Goal: Task Accomplishment & Management: Use online tool/utility

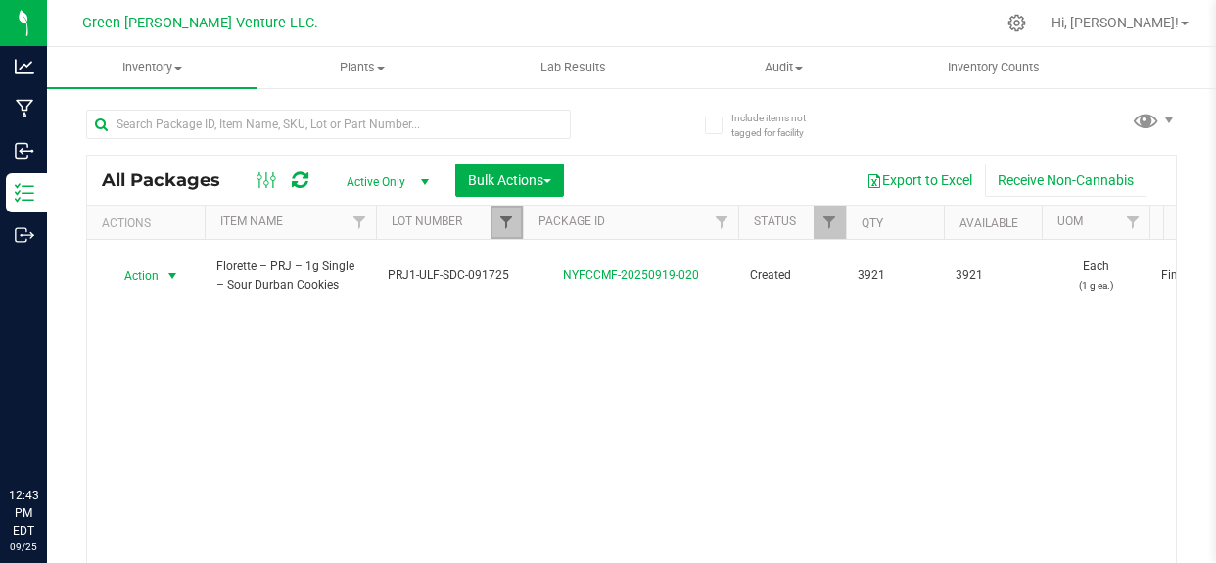
click at [506, 219] on span "Filter" at bounding box center [506, 222] width 16 height 16
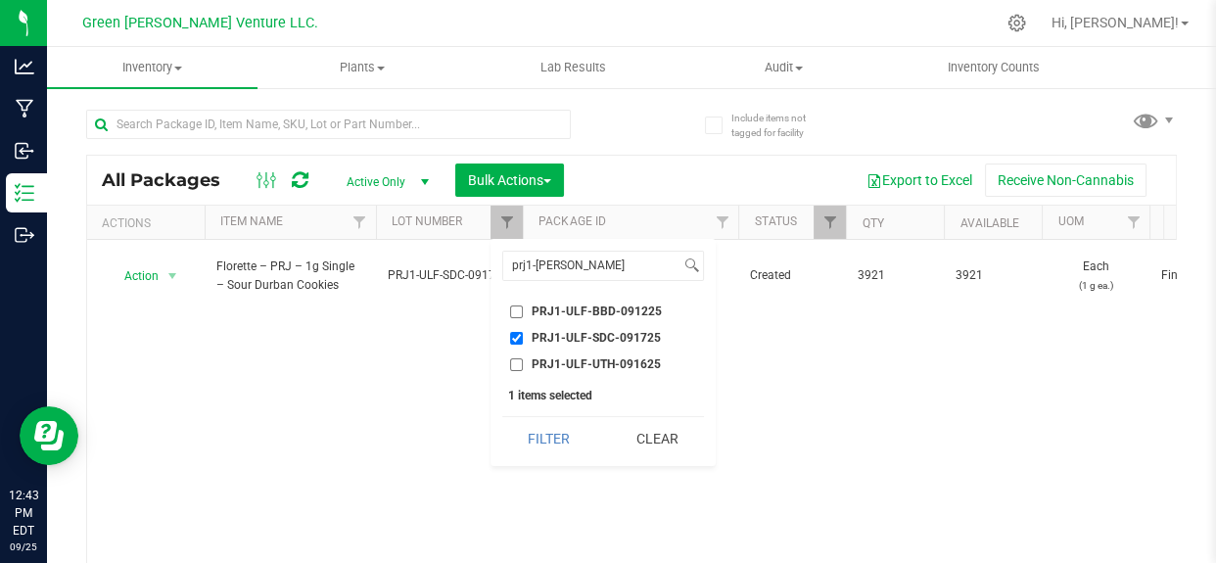
click at [519, 338] on input "PRJ1-ULF-SDC-091725" at bounding box center [516, 338] width 13 height 13
checkbox input "false"
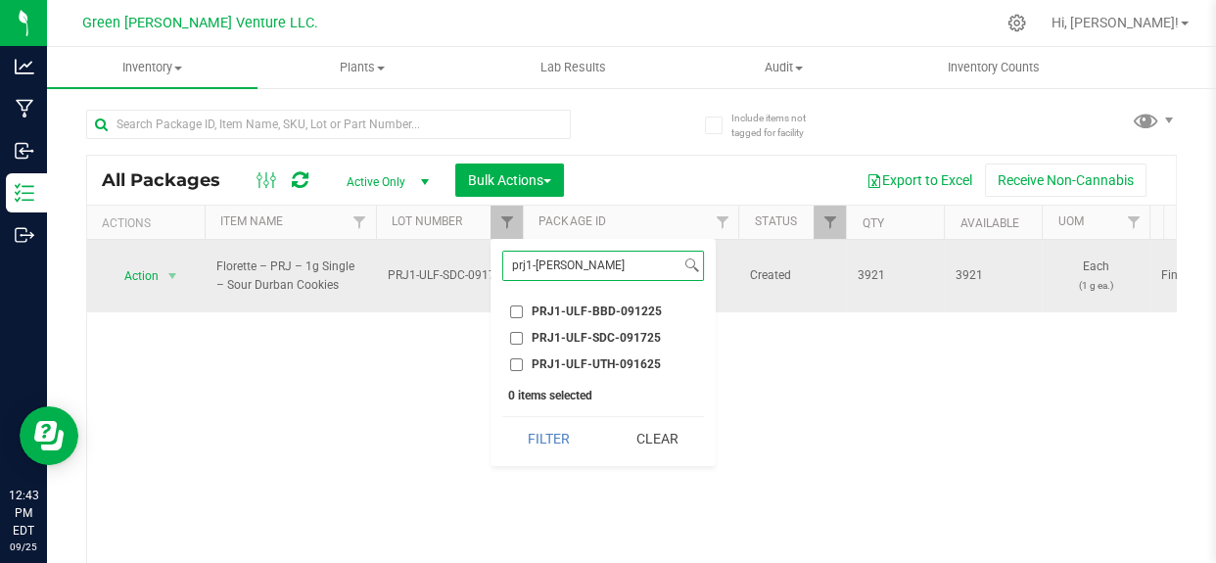
drag, startPoint x: 577, startPoint y: 258, endPoint x: 459, endPoint y: 281, distance: 120.6
click at [458, 279] on body "Analytics Manufacturing Inbound Inventory Outbound 12:43 PM EDT [DATE] 09/25 Gr…" at bounding box center [608, 281] width 1216 height 563
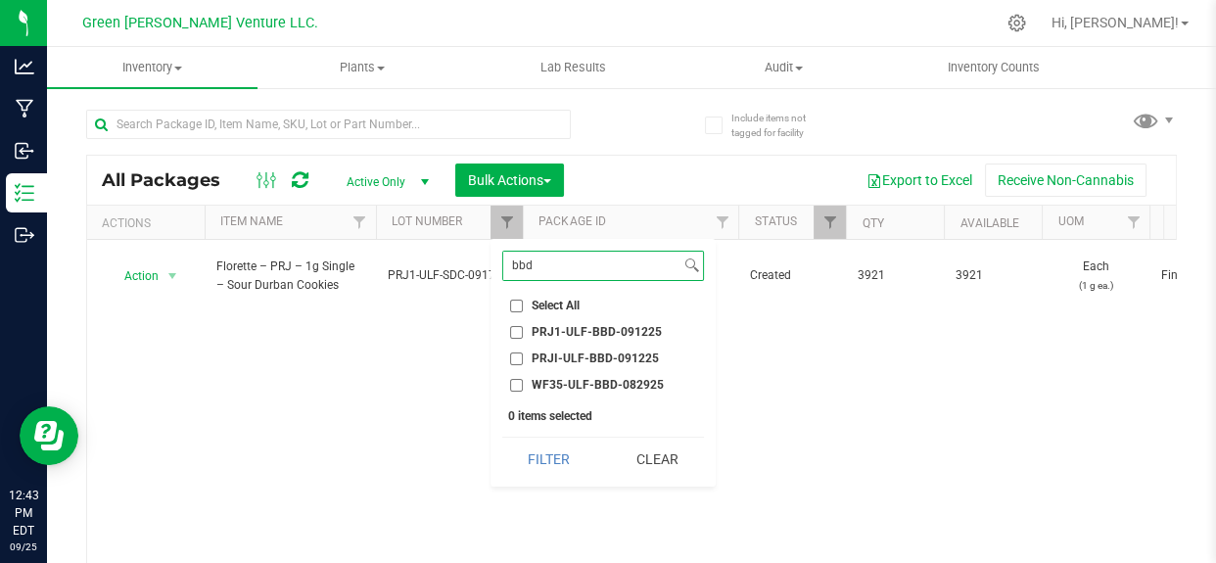
type input "bbd"
click at [637, 332] on span "PRJ1-ULF-BBD-091225" at bounding box center [596, 332] width 130 height 12
click at [523, 332] on input "PRJ1-ULF-BBD-091225" at bounding box center [516, 332] width 13 height 13
checkbox input "true"
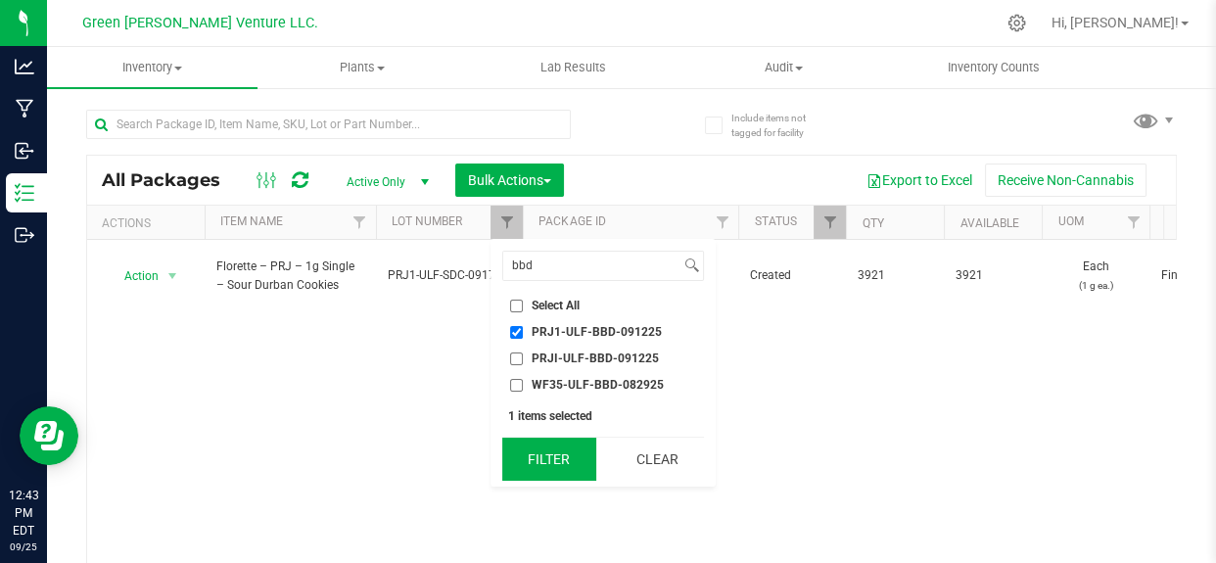
click at [552, 462] on button "Filter" at bounding box center [549, 459] width 94 height 43
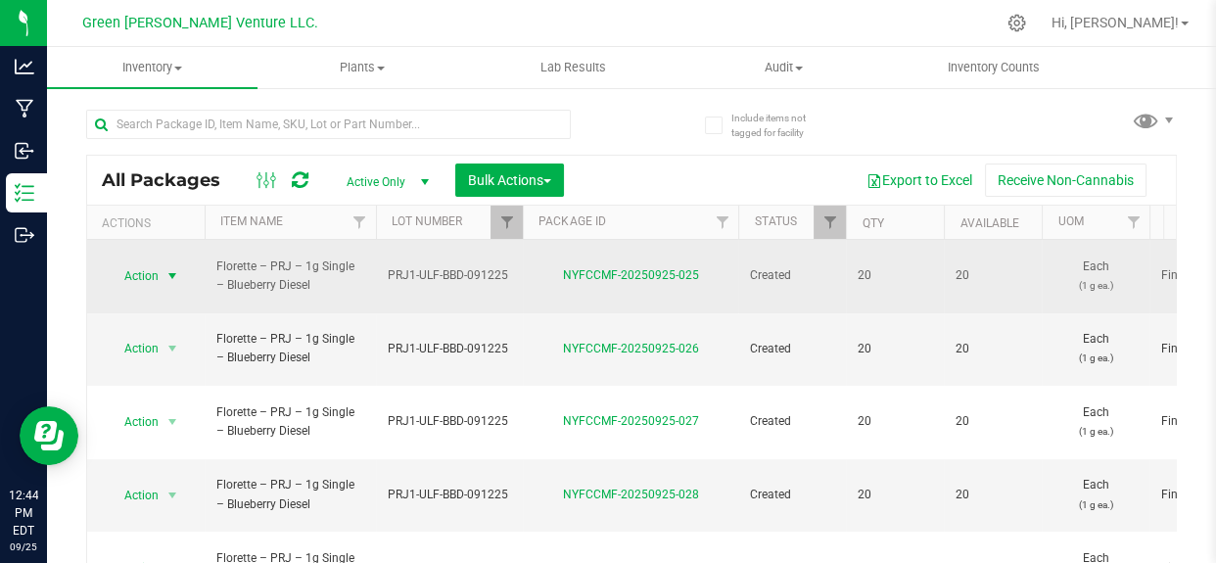
click at [163, 263] on span "select" at bounding box center [173, 275] width 24 height 27
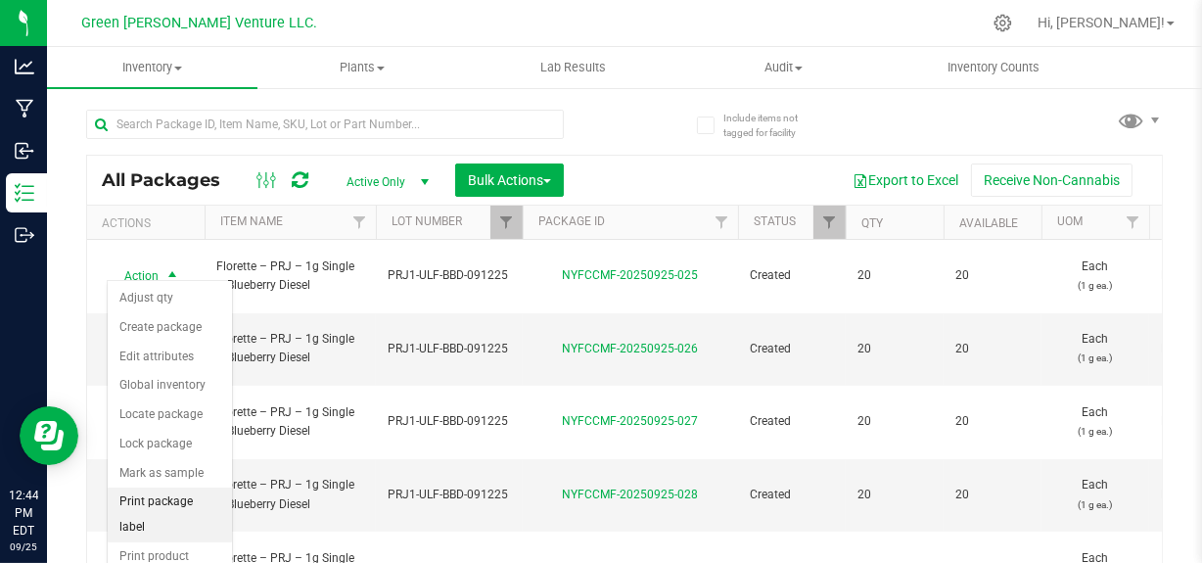
click at [189, 497] on li "Print package label" at bounding box center [170, 514] width 124 height 54
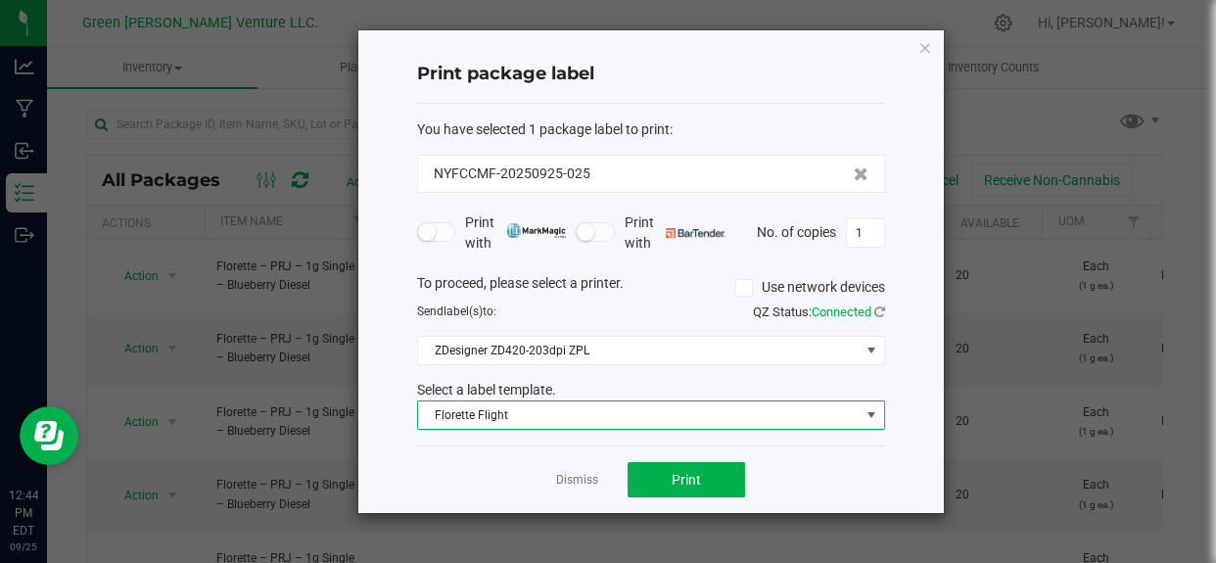
click at [506, 413] on span "Florette Flight" at bounding box center [638, 414] width 441 height 27
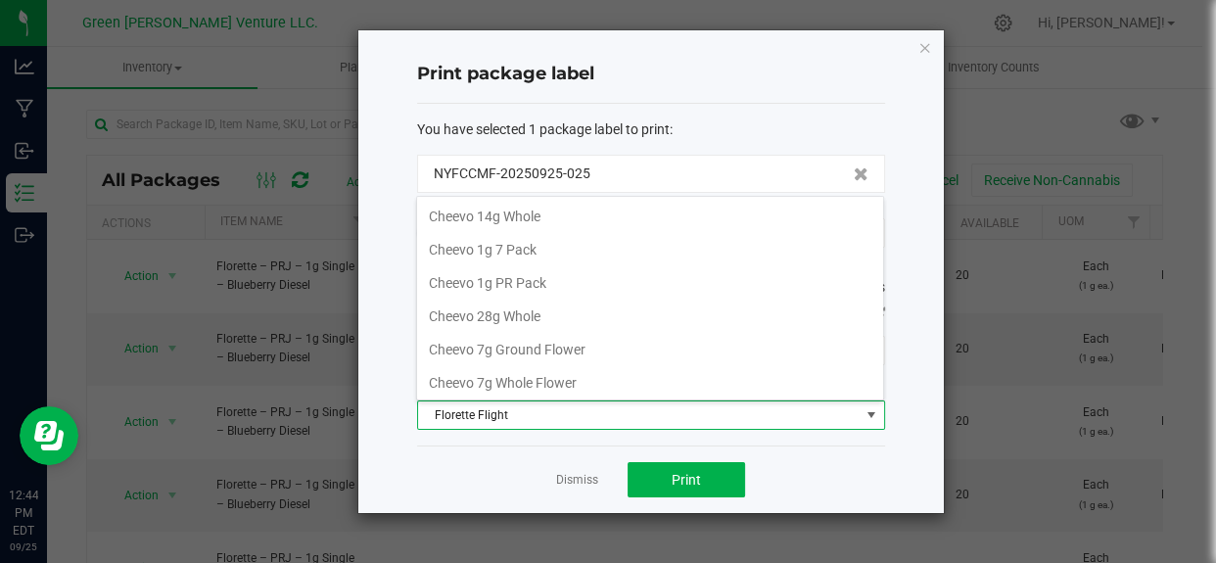
scroll to position [29, 468]
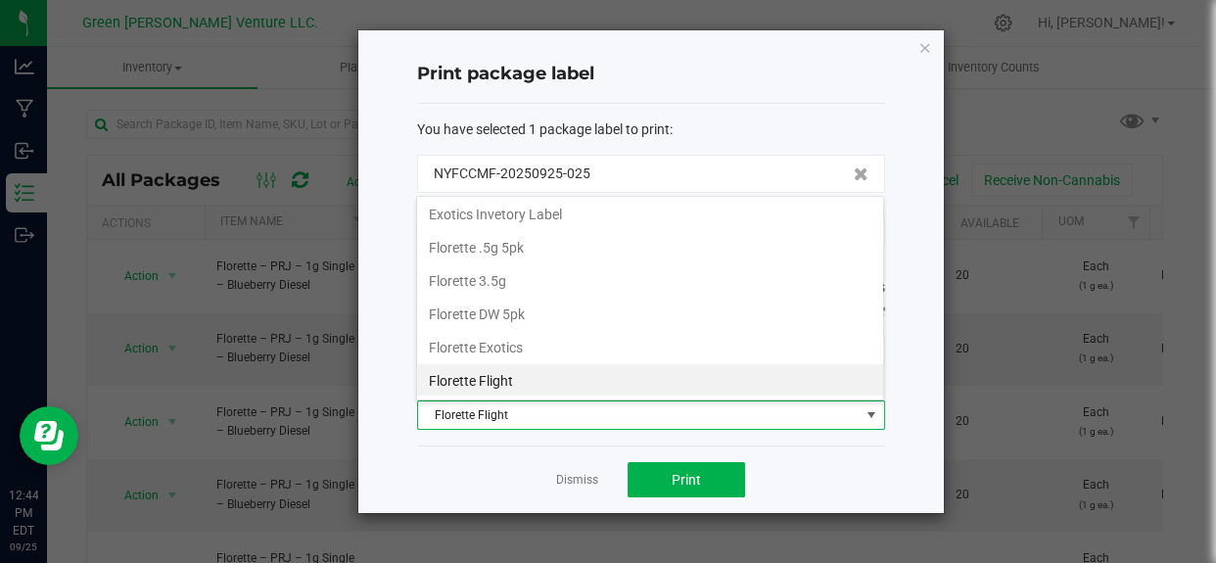
click at [506, 413] on span "Florette Flight" at bounding box center [638, 414] width 441 height 27
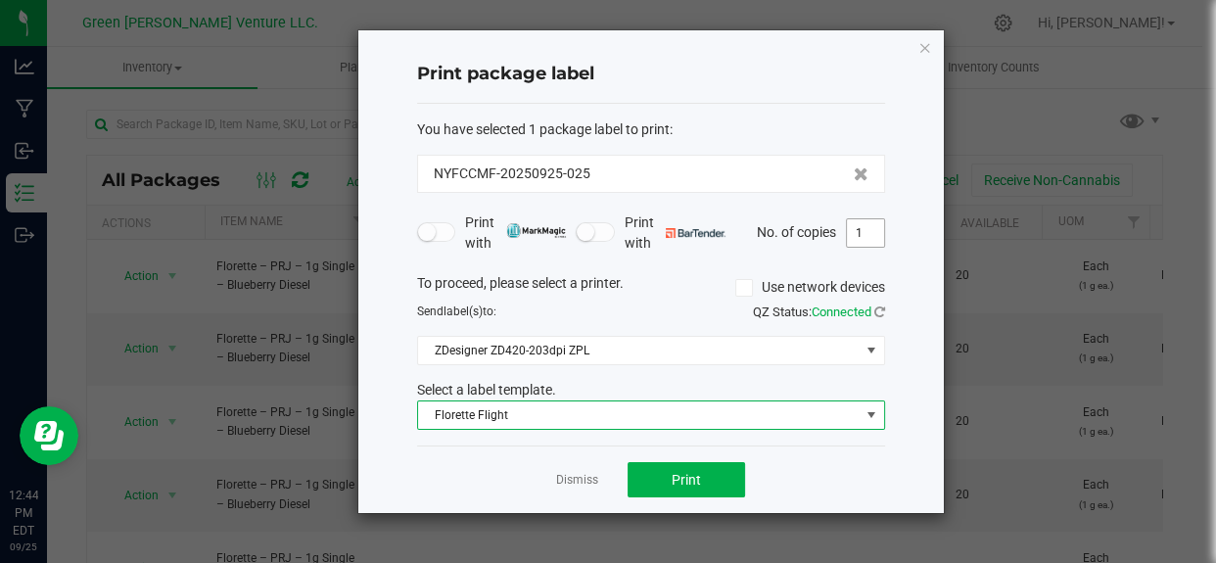
click at [868, 238] on input "1" at bounding box center [865, 232] width 37 height 27
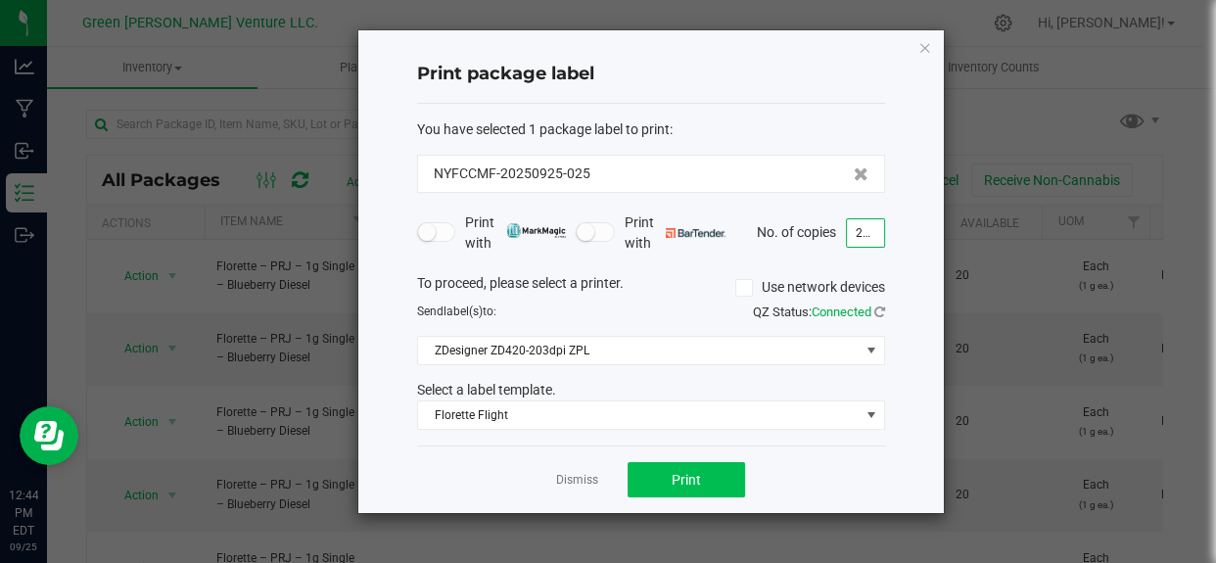
type input "200"
click at [669, 476] on button "Print" at bounding box center [685, 479] width 117 height 35
click at [589, 475] on link "Dismiss" at bounding box center [577, 480] width 42 height 17
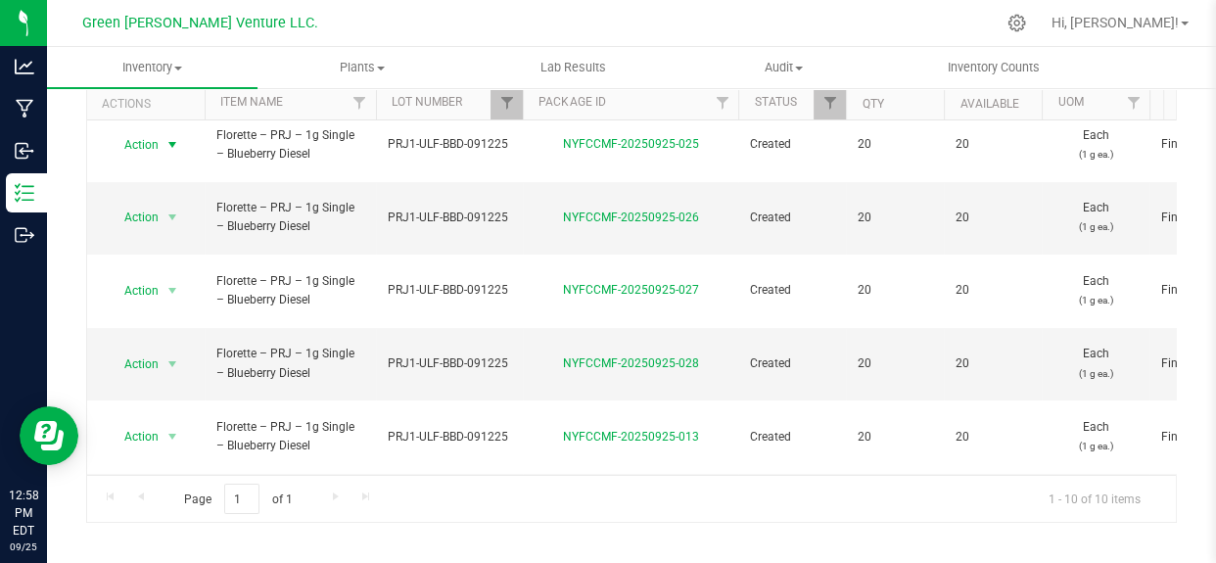
scroll to position [13, 0]
